Goal: Navigation & Orientation: Understand site structure

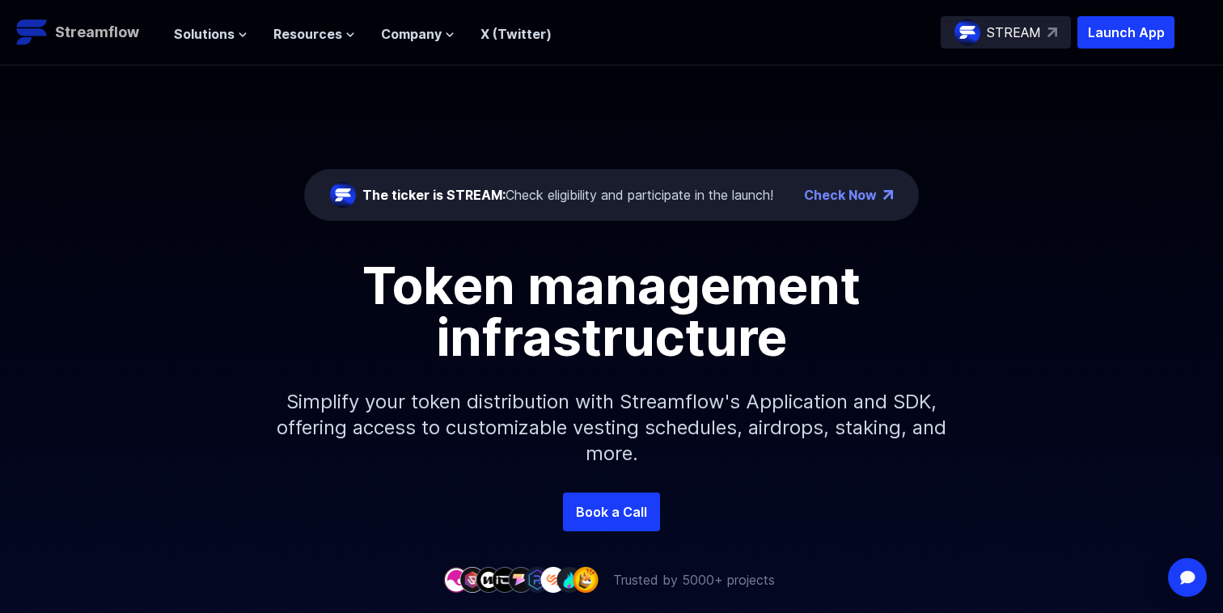
click at [83, 26] on p "Streamflow" at bounding box center [97, 32] width 84 height 23
click at [101, 35] on p "Streamflow" at bounding box center [97, 32] width 84 height 23
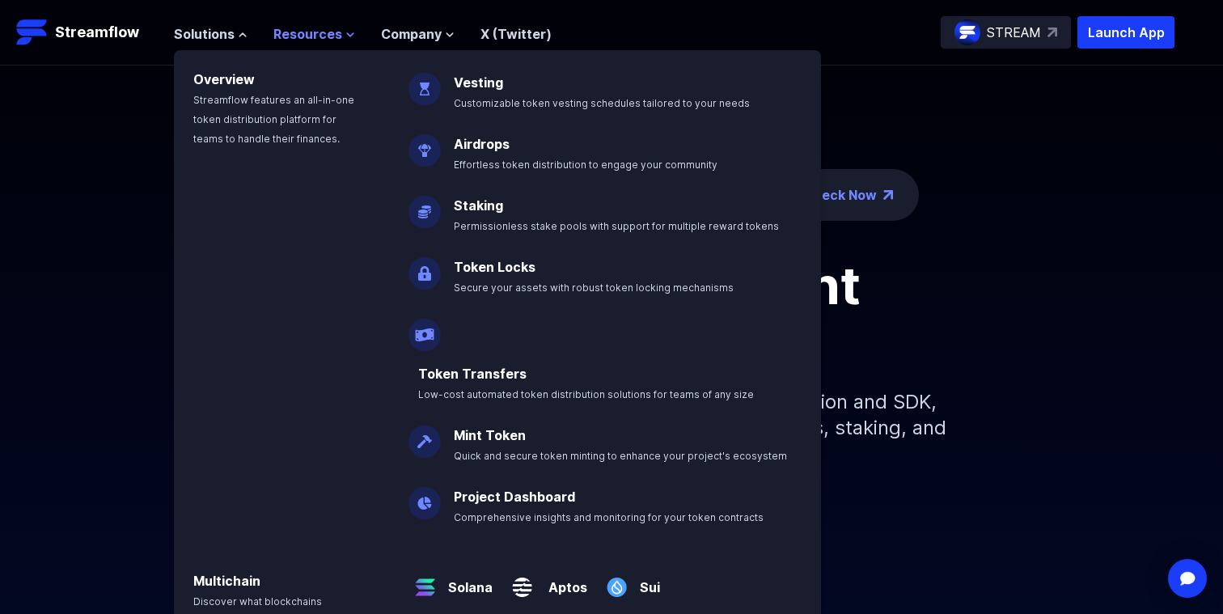
click at [303, 41] on span "Resources" at bounding box center [307, 33] width 69 height 19
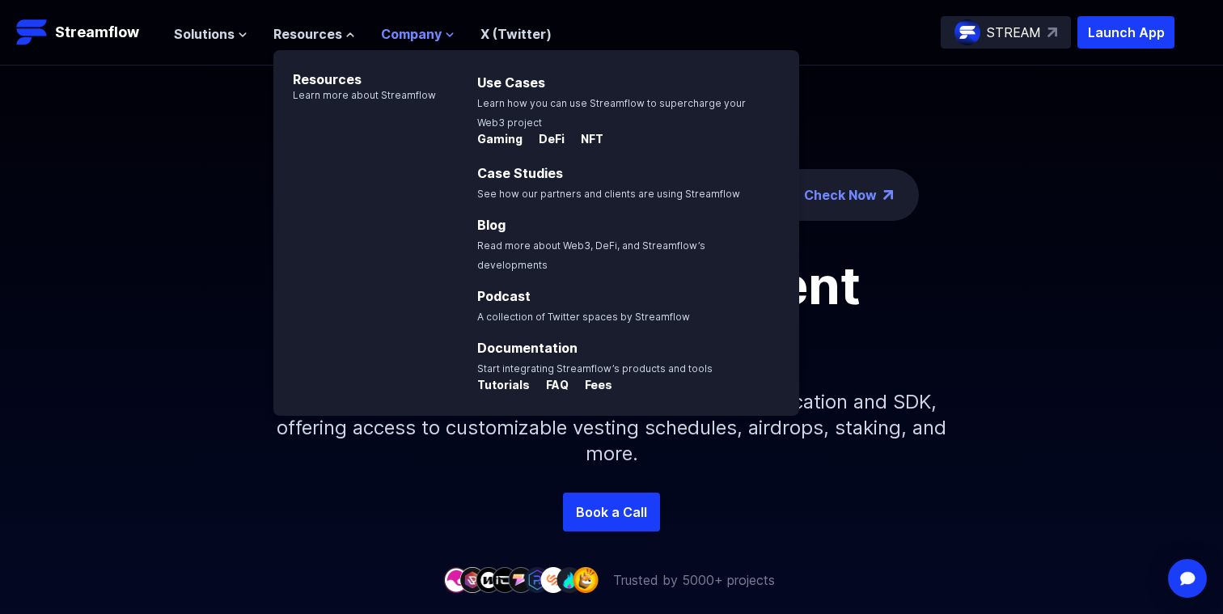
click at [434, 40] on span "Company" at bounding box center [411, 33] width 61 height 19
